Goal: Transaction & Acquisition: Purchase product/service

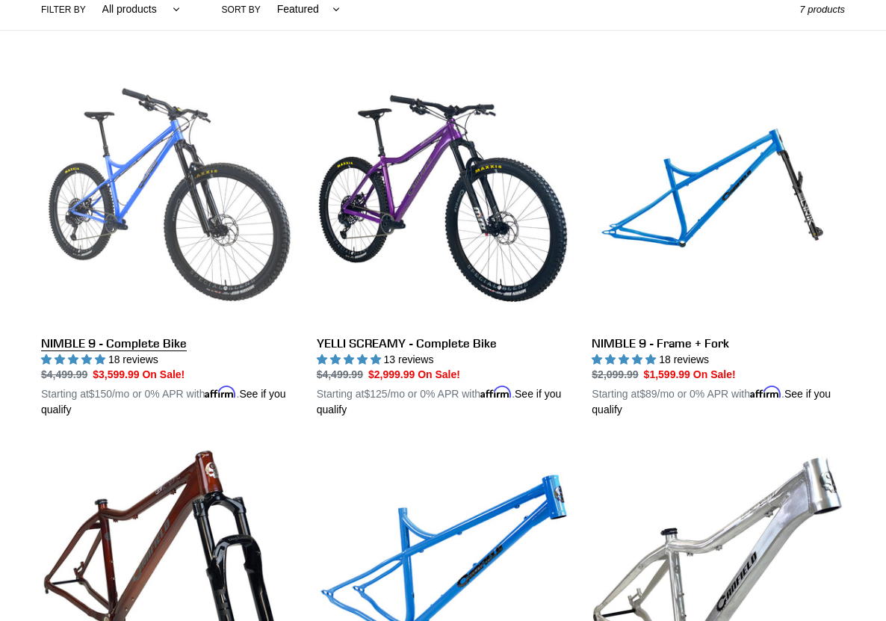
click at [177, 253] on link "NIMBLE 9 - Complete Bike" at bounding box center [167, 245] width 253 height 346
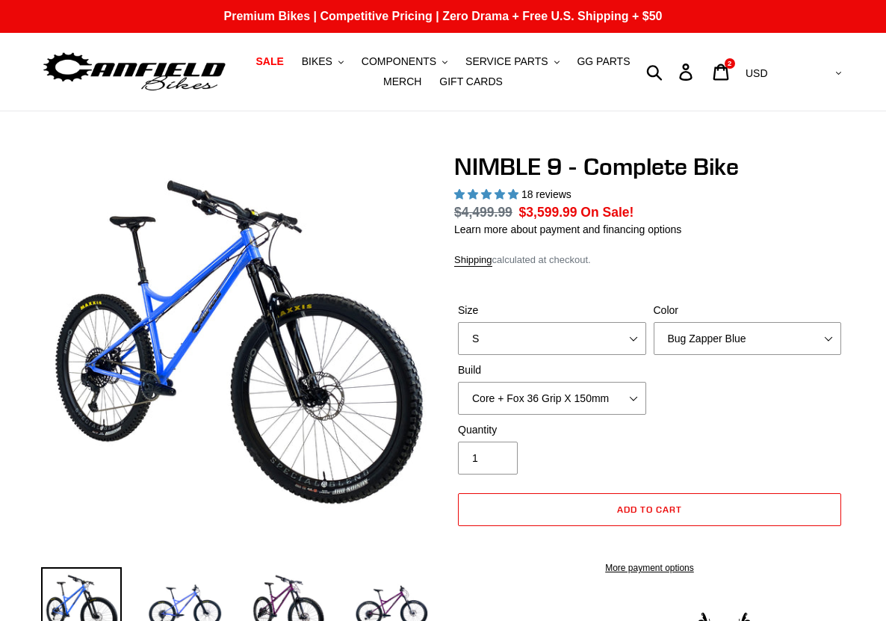
select select "highest-rating"
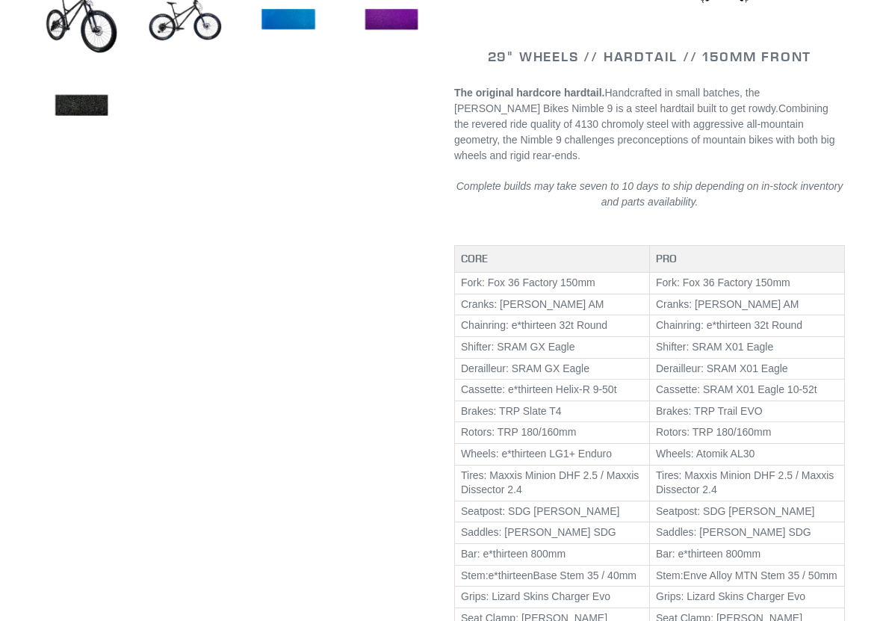
scroll to position [1120, 0]
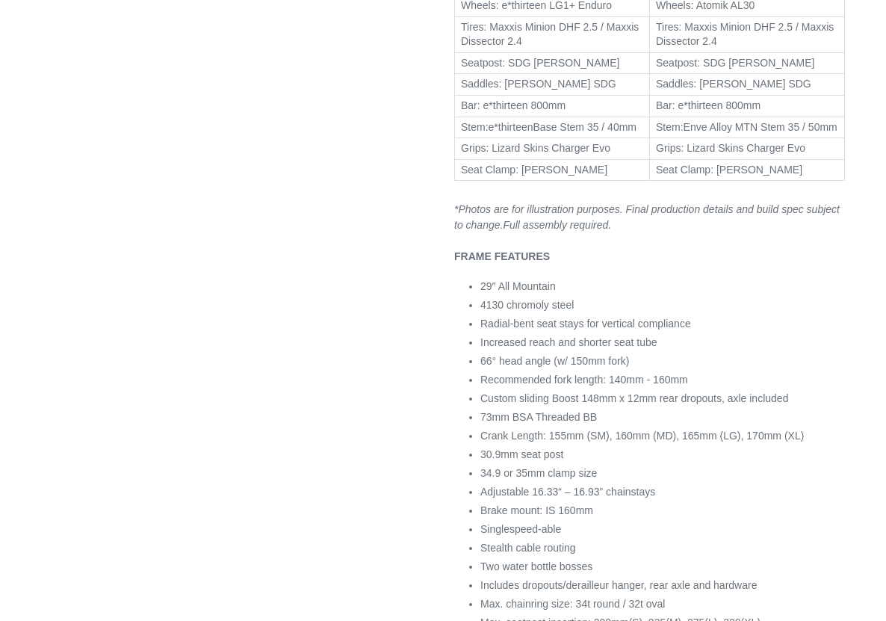
drag, startPoint x: 624, startPoint y: 379, endPoint x: 479, endPoint y: 377, distance: 145.7
click at [479, 377] on div "29" WHEELS // HARDTAIL // 150MM FRONT The original hardcore hardtail. Handcraft…" at bounding box center [649, 415] width 391 height 1849
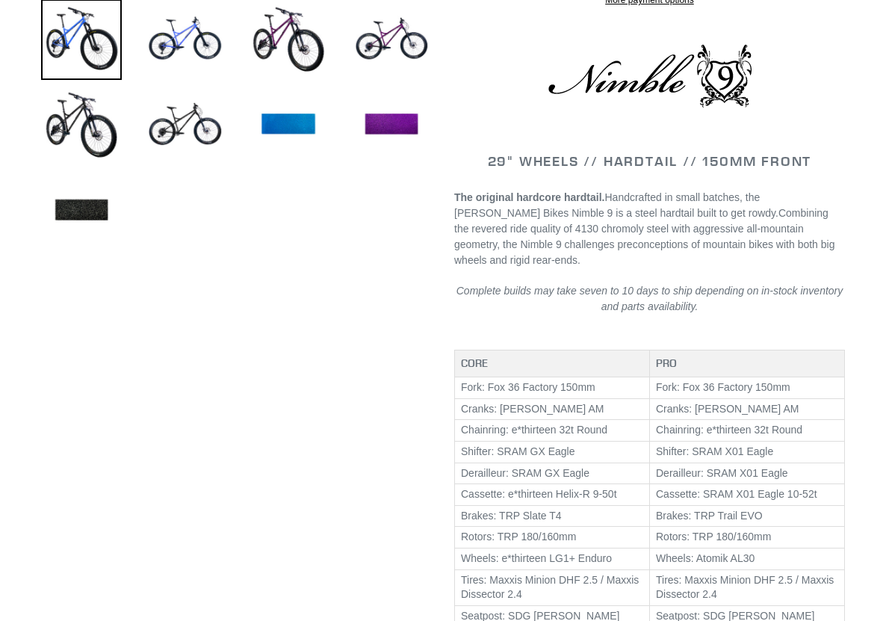
scroll to position [523, 0]
